Goal: Task Accomplishment & Management: Manage account settings

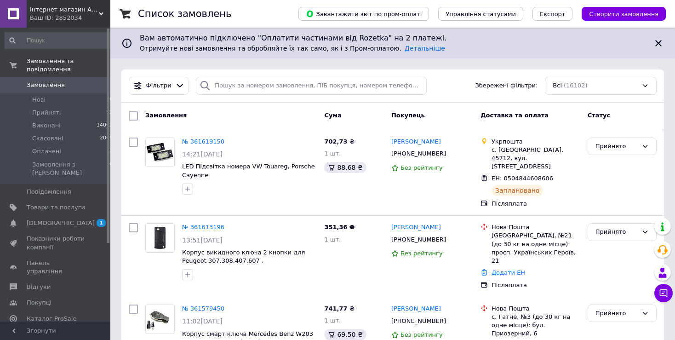
click at [198, 224] on link "№ 361613196" at bounding box center [203, 227] width 42 height 7
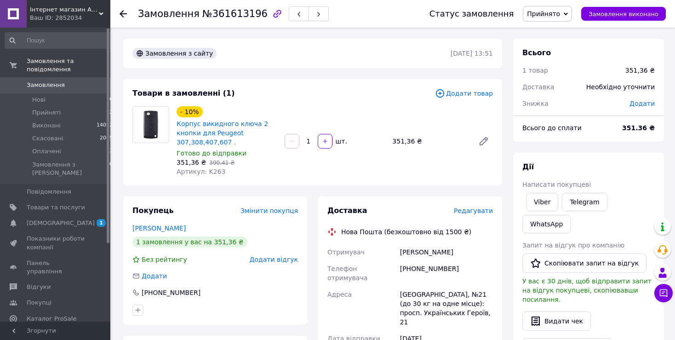
click at [480, 210] on span "Редагувати" at bounding box center [473, 210] width 39 height 7
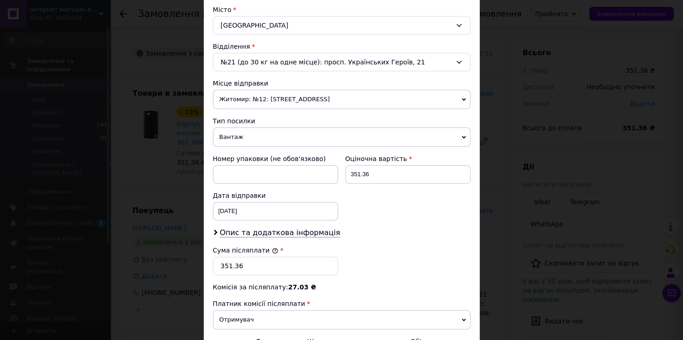
scroll to position [254, 0]
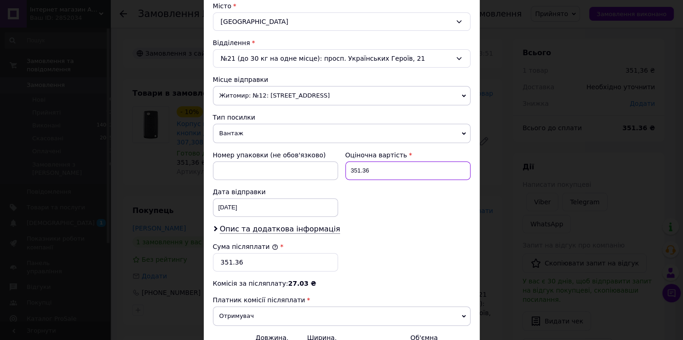
click at [389, 166] on input "351.36" at bounding box center [407, 170] width 125 height 18
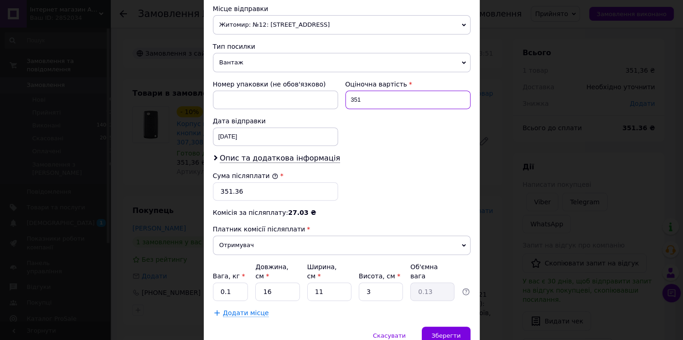
scroll to position [359, 0]
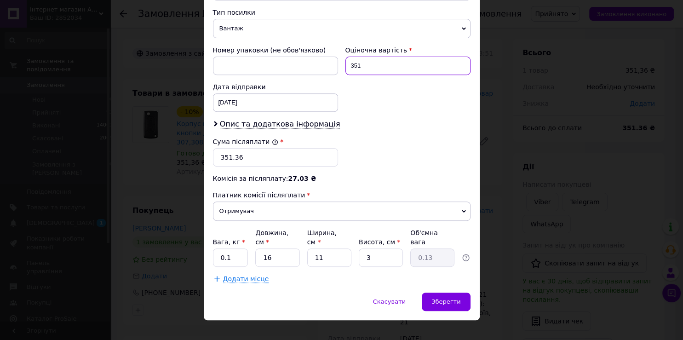
type input "351"
click at [268, 157] on input "351.36" at bounding box center [275, 157] width 125 height 18
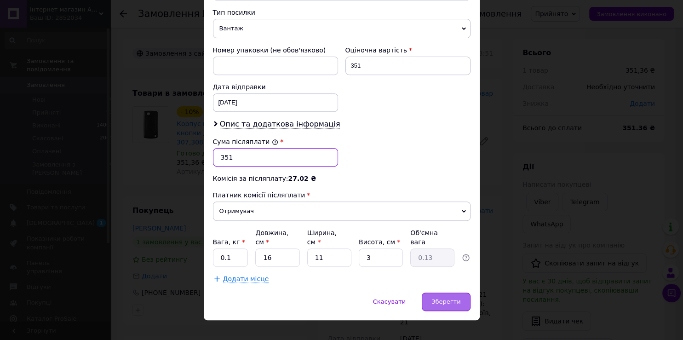
type input "351"
click at [459, 292] on div "Зберегти" at bounding box center [446, 301] width 48 height 18
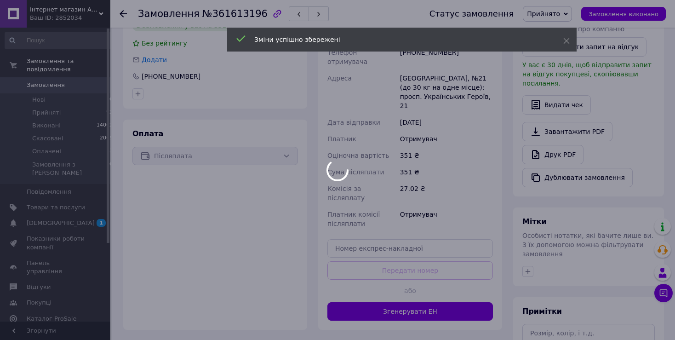
scroll to position [243, 0]
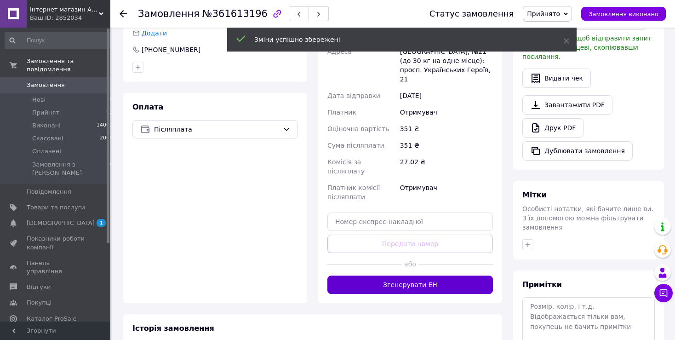
click at [461, 275] on button "Згенерувати ЕН" at bounding box center [410, 284] width 166 height 18
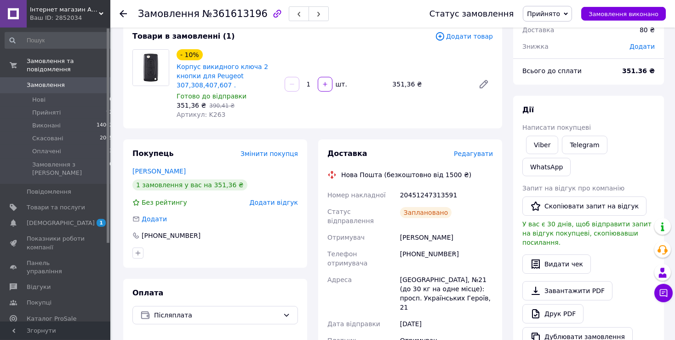
scroll to position [48, 0]
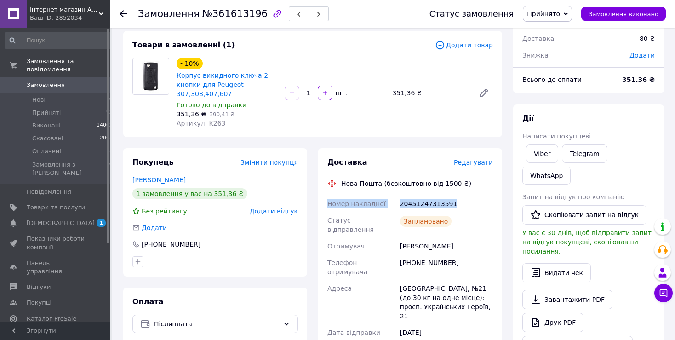
drag, startPoint x: 418, startPoint y: 206, endPoint x: 325, endPoint y: 209, distance: 93.4
click at [325, 209] on div "Доставка Редагувати Нова Пошта (безкоштовно від 1500 ₴) Номер накладної 2045124…" at bounding box center [410, 320] width 184 height 345
copy div "Номер накладної 20451247313591"
click at [540, 149] on link "Viber" at bounding box center [542, 153] width 32 height 18
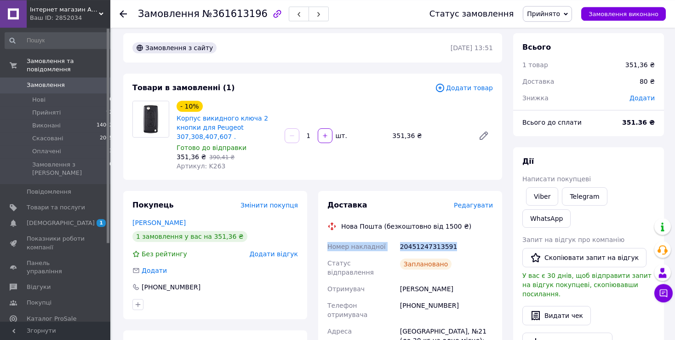
scroll to position [0, 0]
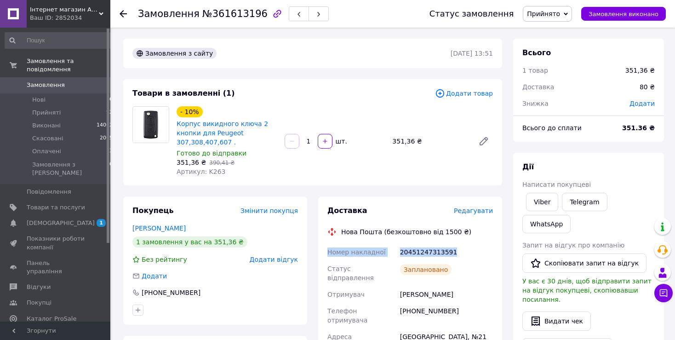
click at [126, 12] on icon at bounding box center [123, 13] width 7 height 7
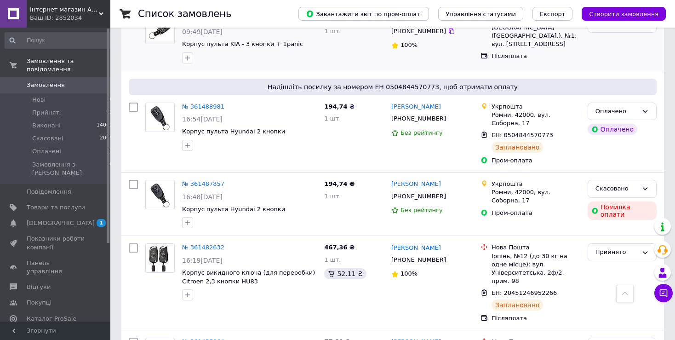
scroll to position [194, 0]
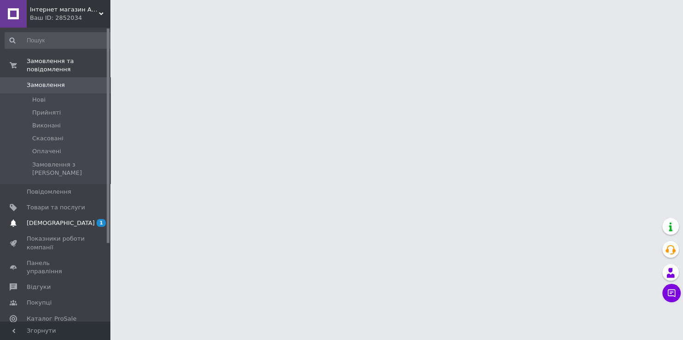
click at [57, 219] on span "[DEMOGRAPHIC_DATA]" at bounding box center [61, 223] width 68 height 8
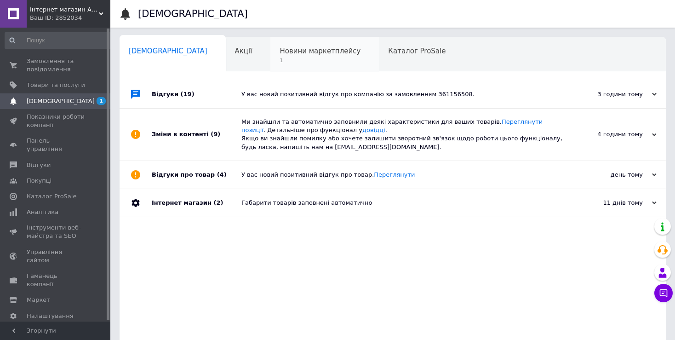
click at [280, 54] on span "Новини маркетплейсу" at bounding box center [320, 51] width 81 height 8
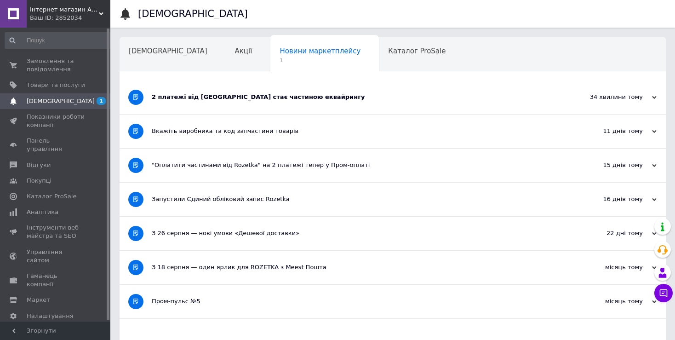
click at [188, 96] on div "2 платежі від Rozetka стає частиною еквайрингу" at bounding box center [358, 97] width 413 height 8
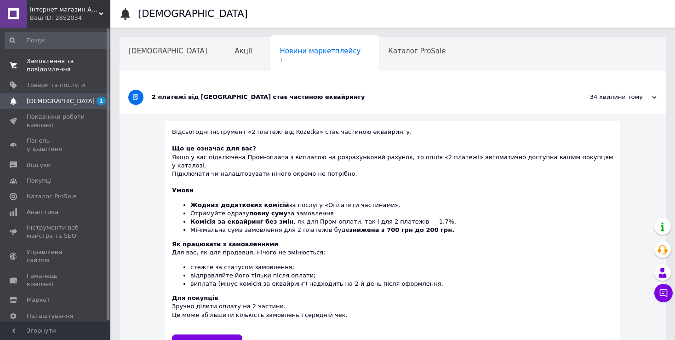
click at [52, 65] on span "Замовлення та повідомлення" at bounding box center [56, 65] width 58 height 17
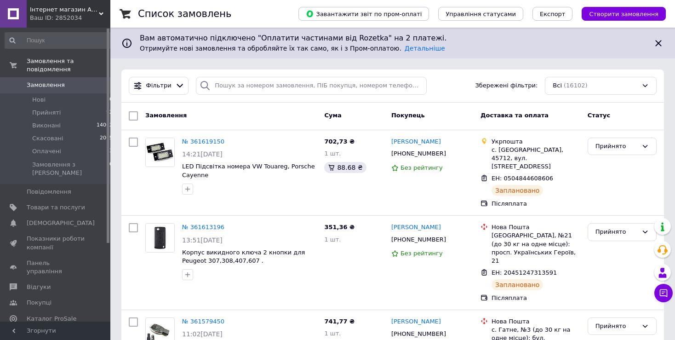
drag, startPoint x: 222, startPoint y: 14, endPoint x: 128, endPoint y: 21, distance: 94.1
click at [134, 15] on div "Список замовлень Завантажити звіт по пром-оплаті Управління статусами Експорт С…" at bounding box center [393, 14] width 546 height 28
drag, startPoint x: 223, startPoint y: 14, endPoint x: 141, endPoint y: 17, distance: 82.4
click at [141, 17] on div "Список замовлень" at bounding box center [209, 14] width 142 height 28
click at [228, 17] on div "Список замовлень" at bounding box center [209, 14] width 142 height 28
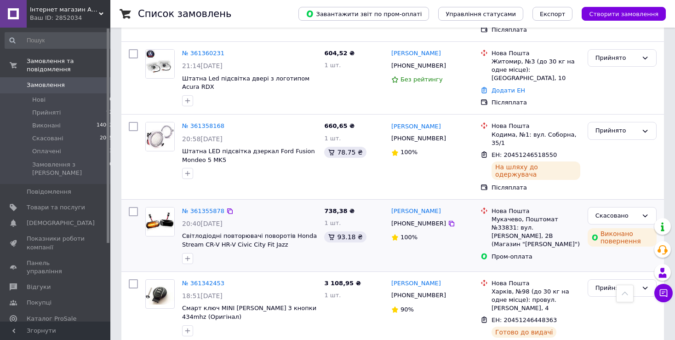
scroll to position [1395, 0]
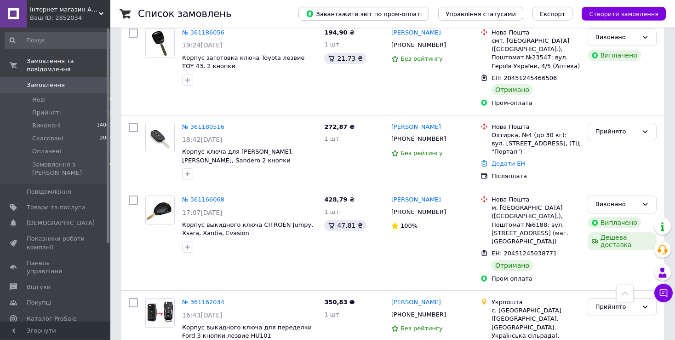
scroll to position [437, 0]
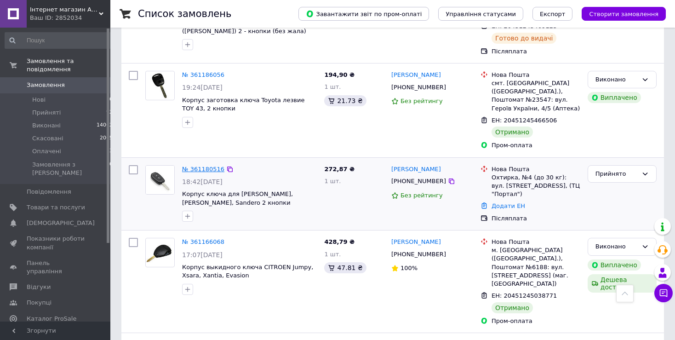
click at [200, 166] on link "№ 361180516" at bounding box center [203, 169] width 42 height 7
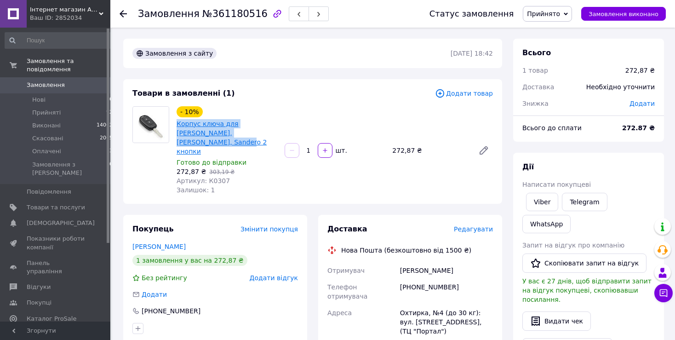
drag, startPoint x: 258, startPoint y: 135, endPoint x: 178, endPoint y: 128, distance: 80.4
click at [178, 128] on span "Корпус ключа для Reno Logan, Duster, Sandero 2 кнопки" at bounding box center [227, 137] width 101 height 37
copy link "Корпус ключа для Reno Logan, Duster, Sandero 2 кнопки"
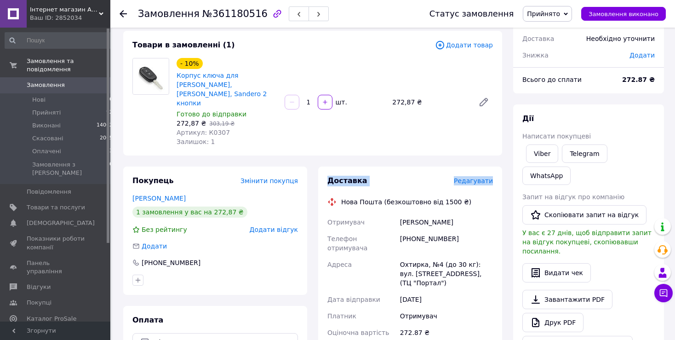
drag, startPoint x: 462, startPoint y: 184, endPoint x: 327, endPoint y: 153, distance: 139.3
click at [321, 166] on div "Доставка Редагувати Нова Пошта (безкоштовно від 1500 ₴) Отримувач Довженко Арте…" at bounding box center [410, 336] width 184 height 340
click at [400, 166] on div "Доставка Редагувати Нова Пошта (безкоштовно від 1500 ₴) Отримувач Довженко Арте…" at bounding box center [410, 336] width 184 height 340
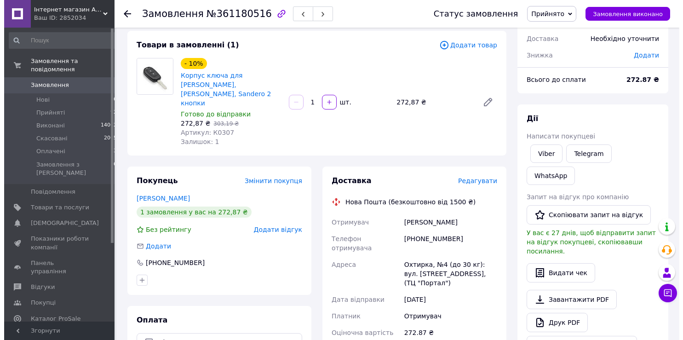
scroll to position [97, 0]
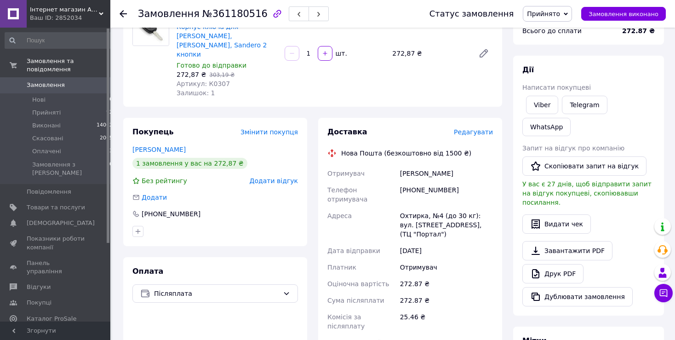
click at [481, 128] on span "Редагувати" at bounding box center [473, 131] width 39 height 7
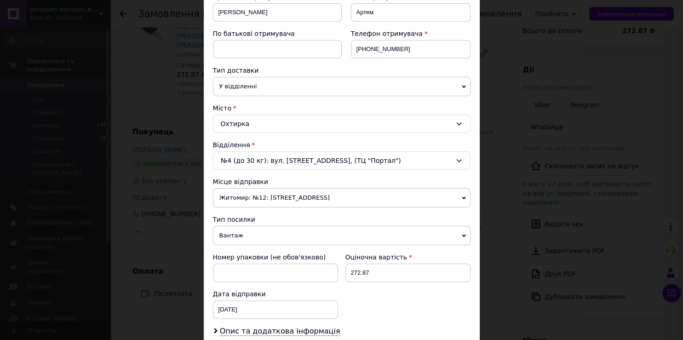
scroll to position [203, 0]
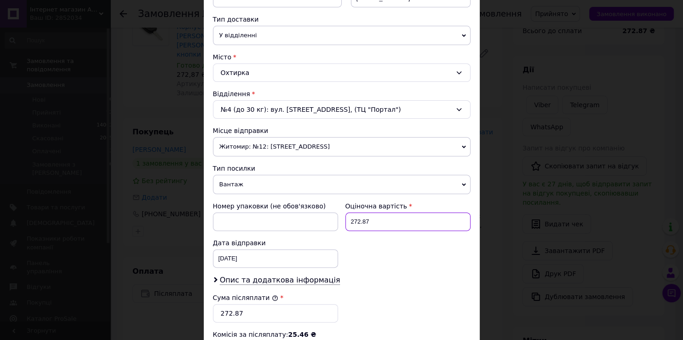
drag, startPoint x: 364, startPoint y: 220, endPoint x: 354, endPoint y: 224, distance: 11.1
click at [354, 224] on input "272.87" at bounding box center [407, 221] width 125 height 18
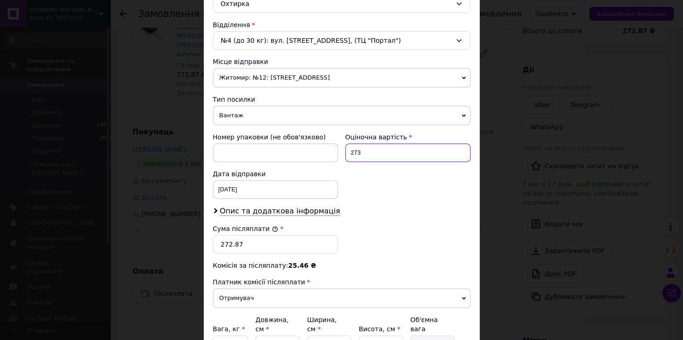
scroll to position [304, 0]
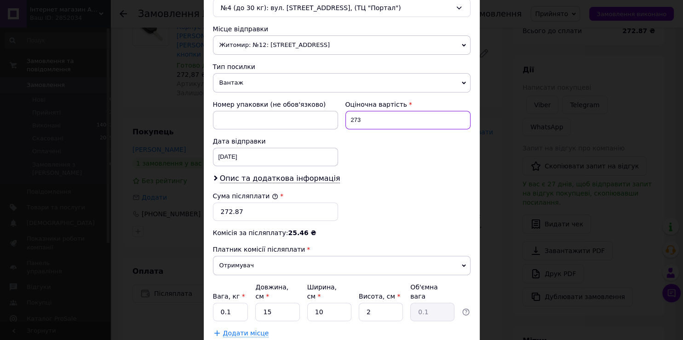
type input "273"
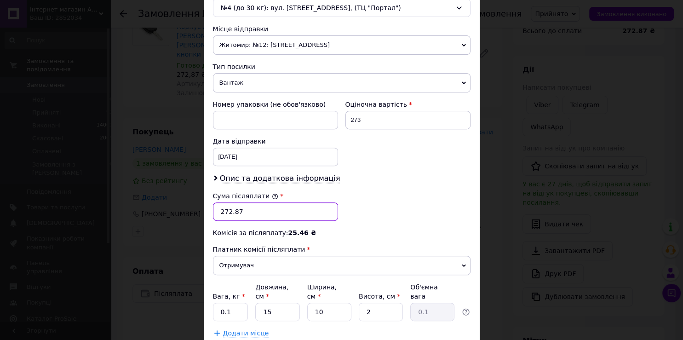
drag, startPoint x: 233, startPoint y: 213, endPoint x: 224, endPoint y: 212, distance: 8.8
click at [224, 212] on input "272.87" at bounding box center [275, 211] width 125 height 18
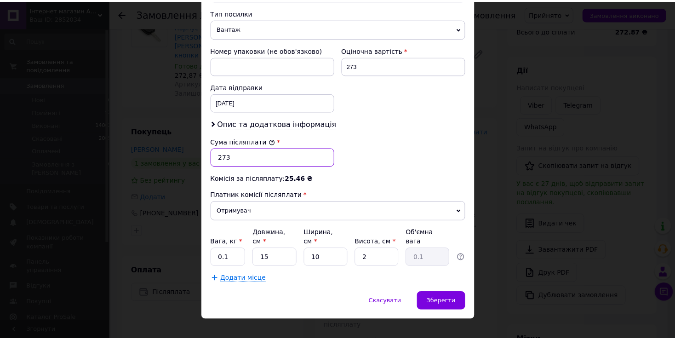
scroll to position [359, 0]
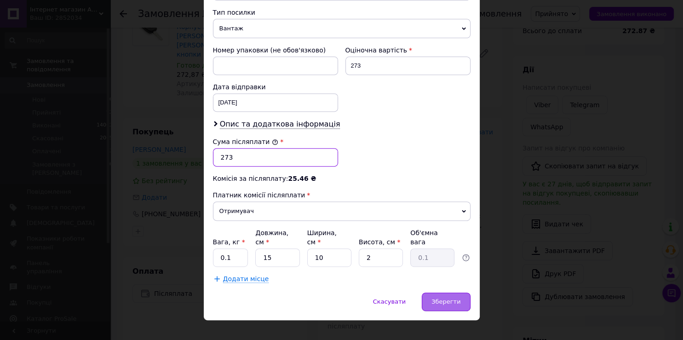
type input "273"
click at [450, 298] on span "Зберегти" at bounding box center [445, 301] width 29 height 7
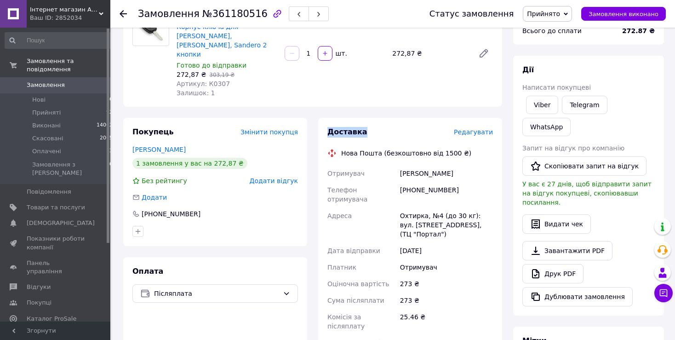
drag, startPoint x: 363, startPoint y: 113, endPoint x: 333, endPoint y: 115, distance: 30.0
click at [321, 118] on div "Доставка Редагувати Нова Пошта (безкоштовно від 1500 ₴) Отримувач Довженко Арте…" at bounding box center [410, 288] width 184 height 340
click at [401, 127] on div "Доставка" at bounding box center [390, 132] width 126 height 11
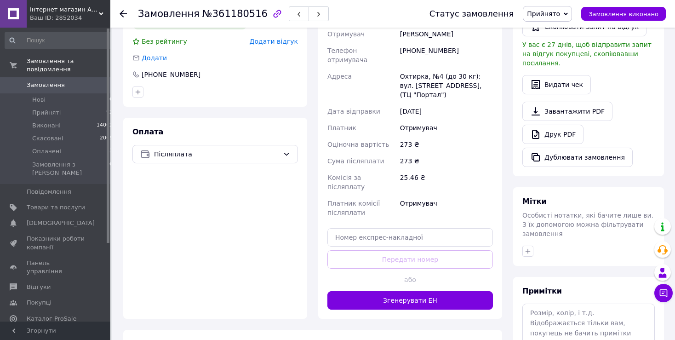
scroll to position [243, 0]
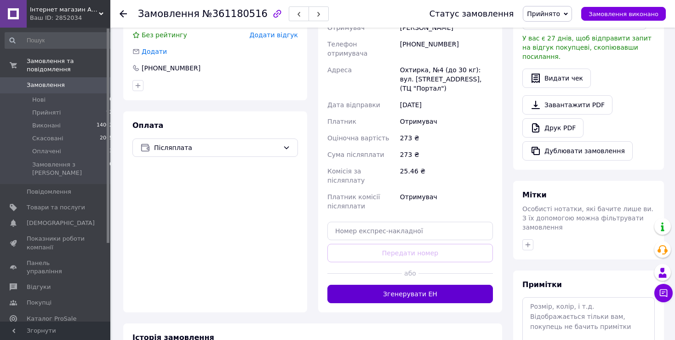
click at [437, 285] on button "Згенерувати ЕН" at bounding box center [410, 294] width 166 height 18
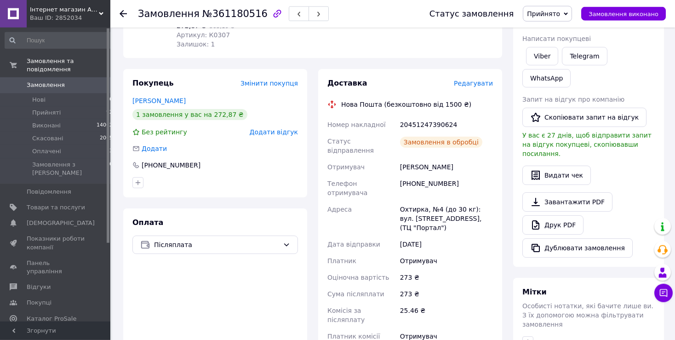
scroll to position [145, 0]
drag, startPoint x: 457, startPoint y: 106, endPoint x: 324, endPoint y: 105, distance: 132.5
click at [324, 105] on div "Доставка Редагувати Нова Пошта (безкоштовно від 1500 ₴) Номер накладної 2045124…" at bounding box center [410, 237] width 184 height 336
copy div "Номер накладної 20451247390624"
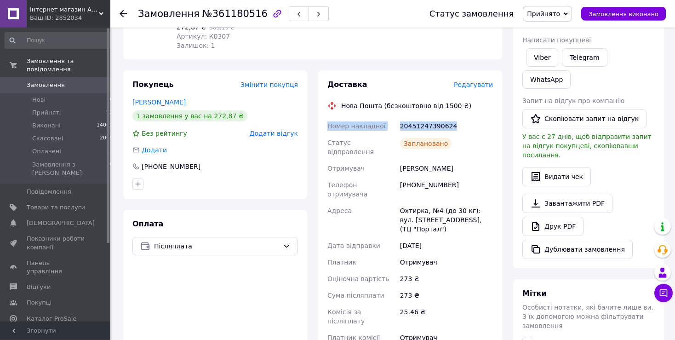
scroll to position [0, 0]
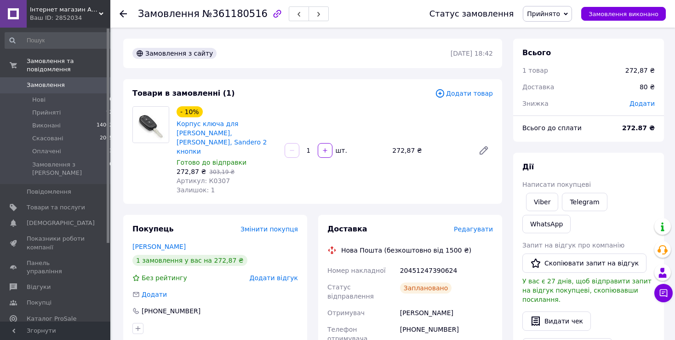
click at [118, 12] on div "Замовлення №361180516 Статус замовлення Прийнято Виконано Скасовано Оплачено За…" at bounding box center [392, 14] width 565 height 28
click at [120, 13] on icon at bounding box center [123, 13] width 7 height 7
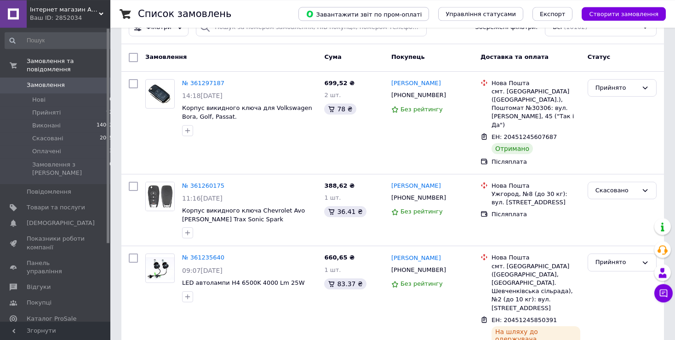
scroll to position [97, 0]
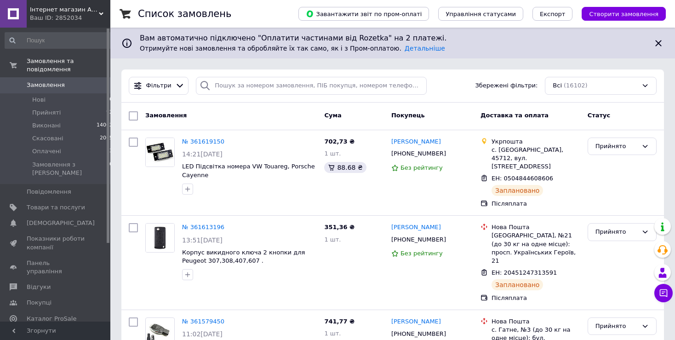
drag, startPoint x: 226, startPoint y: 14, endPoint x: 255, endPoint y: 13, distance: 29.0
click at [254, 13] on div "Список замовлень" at bounding box center [209, 14] width 142 height 28
click at [256, 13] on div "Список замовлень" at bounding box center [209, 14] width 142 height 28
drag, startPoint x: 235, startPoint y: 15, endPoint x: 143, endPoint y: 14, distance: 92.4
click at [143, 14] on div "Список замовлень" at bounding box center [209, 14] width 142 height 28
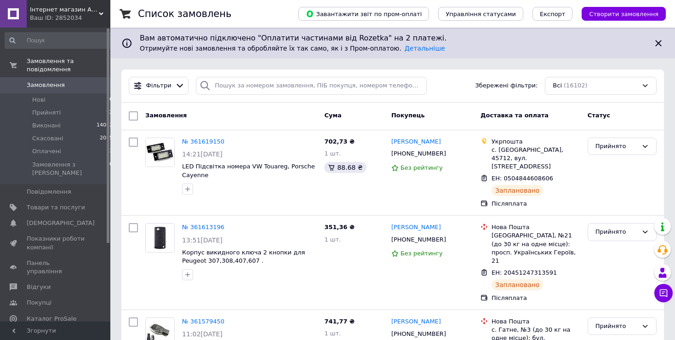
drag, startPoint x: 235, startPoint y: 15, endPoint x: 240, endPoint y: 13, distance: 5.6
click at [235, 15] on div "Список замовлень" at bounding box center [209, 14] width 142 height 28
